Goal: Find specific page/section: Find specific page/section

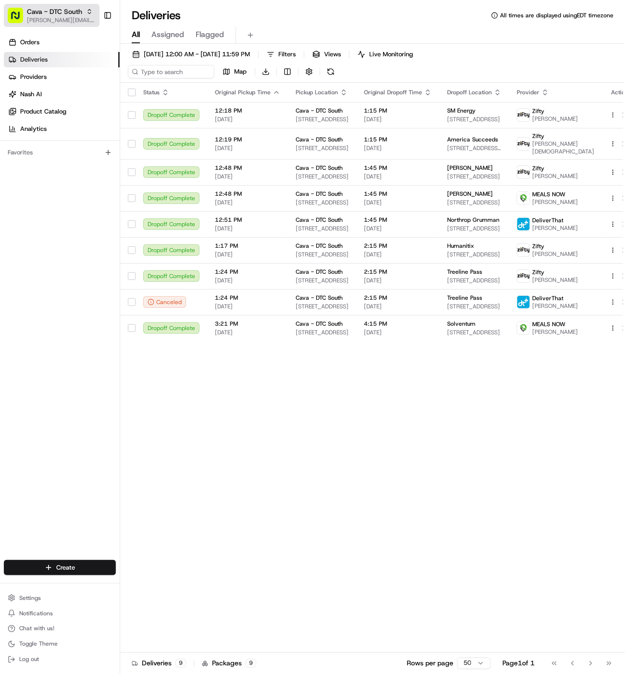
click at [62, 13] on span "Cava - DTC South" at bounding box center [54, 12] width 55 height 10
click at [66, 15] on span "Cava - DTC South" at bounding box center [54, 12] width 55 height 10
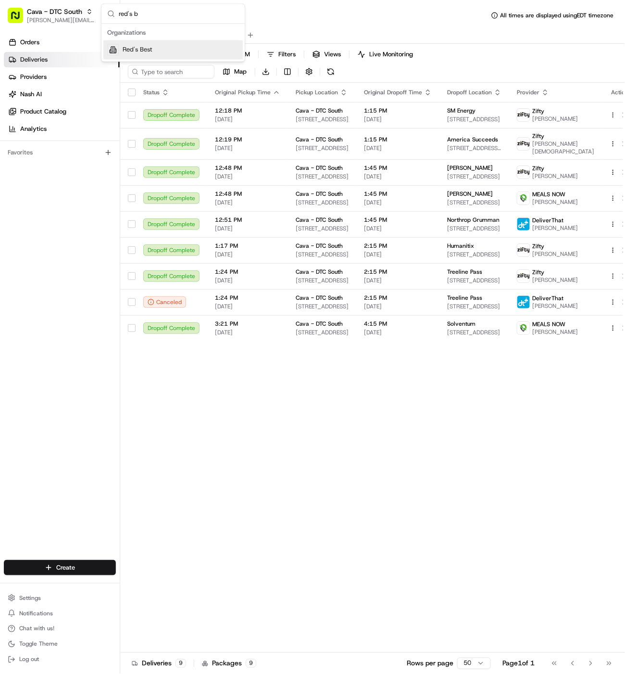
type input "red's b"
click at [124, 53] on span "Red's Best" at bounding box center [138, 50] width 30 height 9
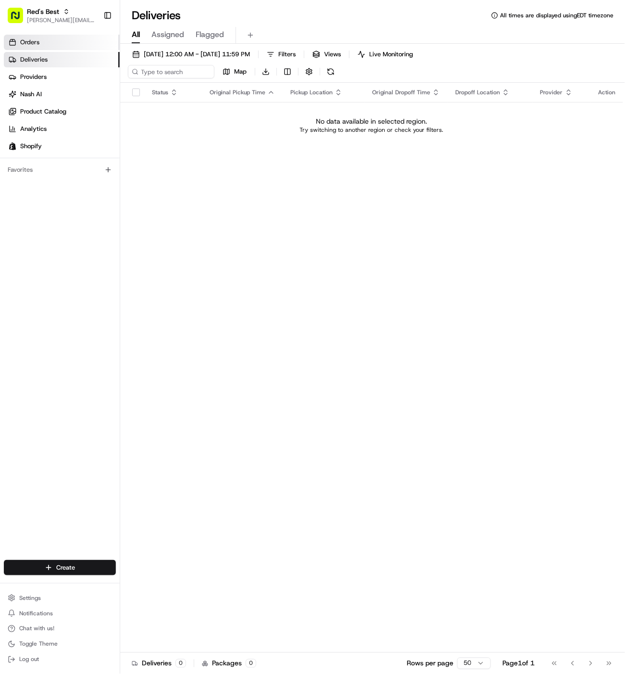
click at [41, 41] on link "Orders" at bounding box center [62, 42] width 116 height 15
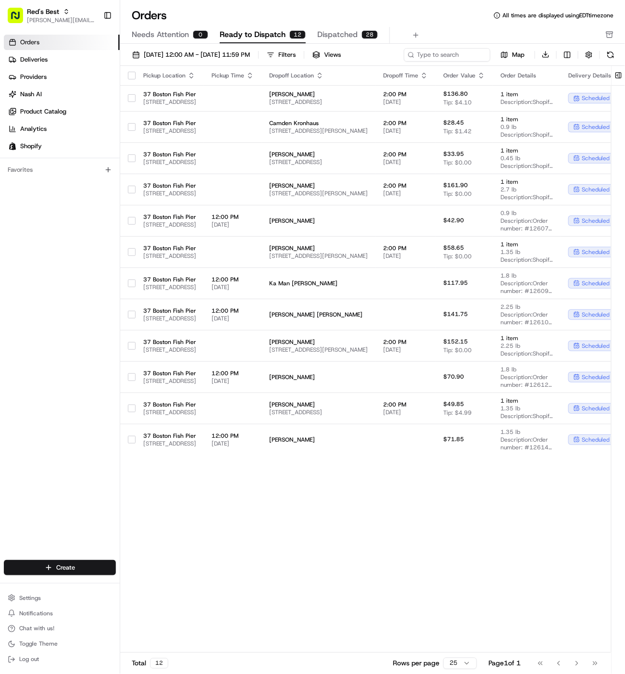
click at [262, 78] on th "Pickup Time" at bounding box center [233, 75] width 58 height 19
click at [254, 75] on icon "button" at bounding box center [250, 76] width 8 height 8
click at [313, 89] on button "Pickup Start Time (Earliest)" at bounding box center [311, 87] width 88 height 12
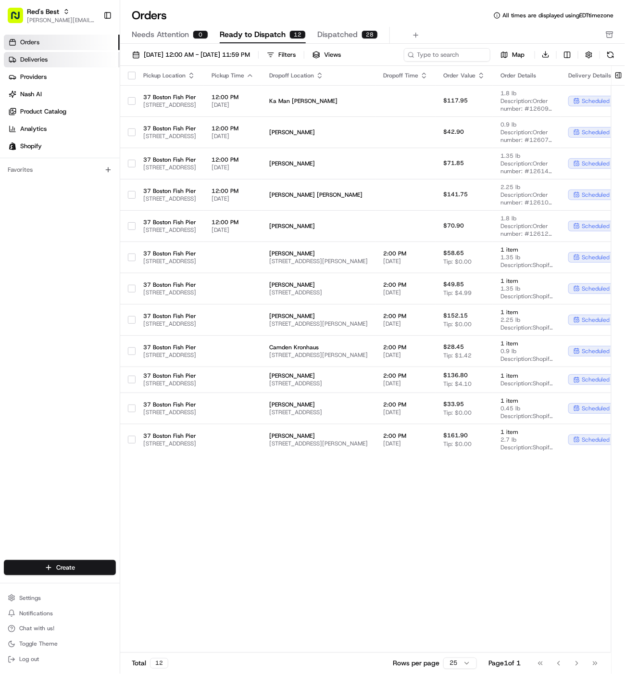
click at [78, 61] on link "Deliveries" at bounding box center [62, 59] width 116 height 15
